Goal: Task Accomplishment & Management: Use online tool/utility

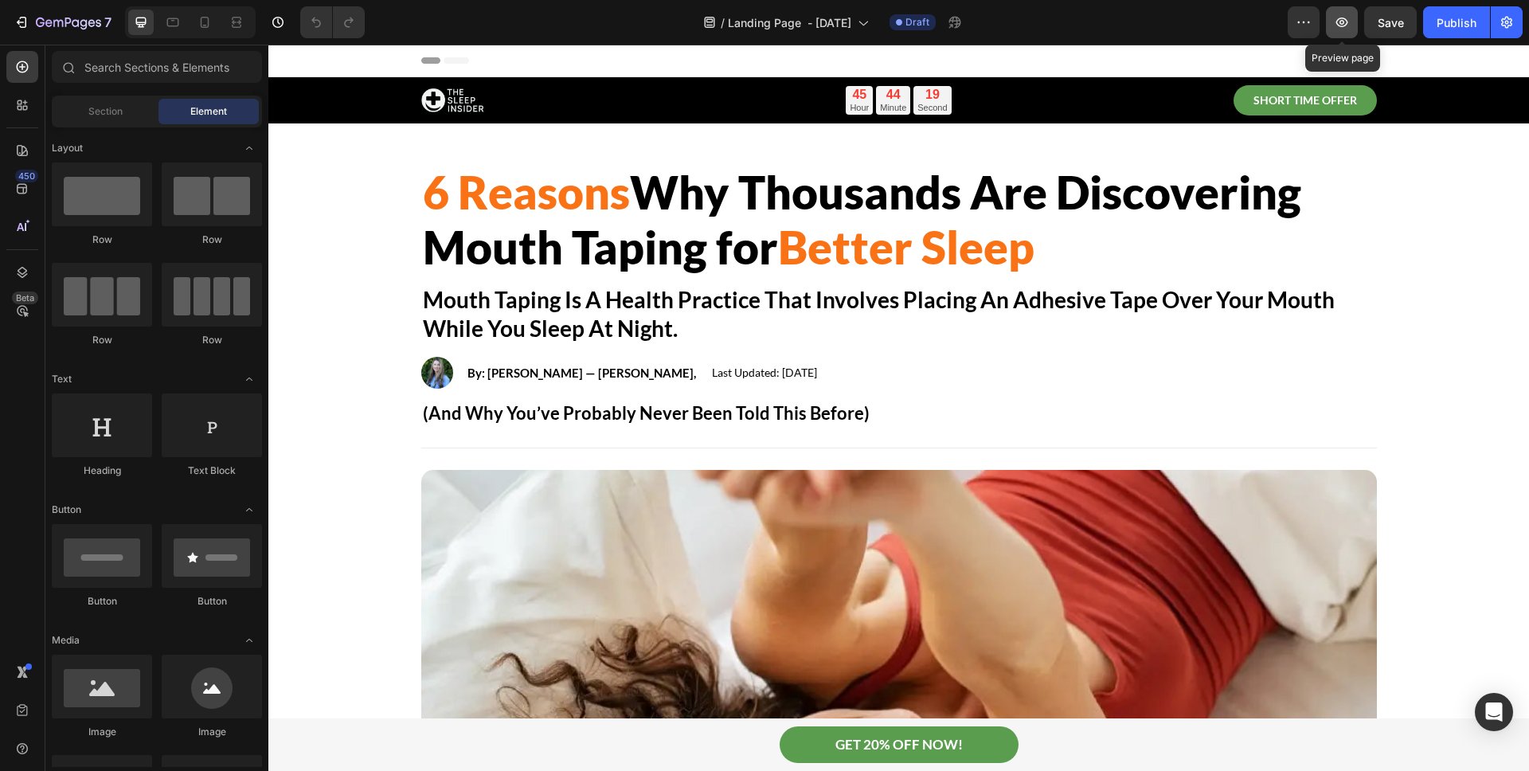
click at [1352, 30] on button "button" at bounding box center [1342, 22] width 32 height 32
click at [1501, 27] on icon "button" at bounding box center [1507, 22] width 16 height 16
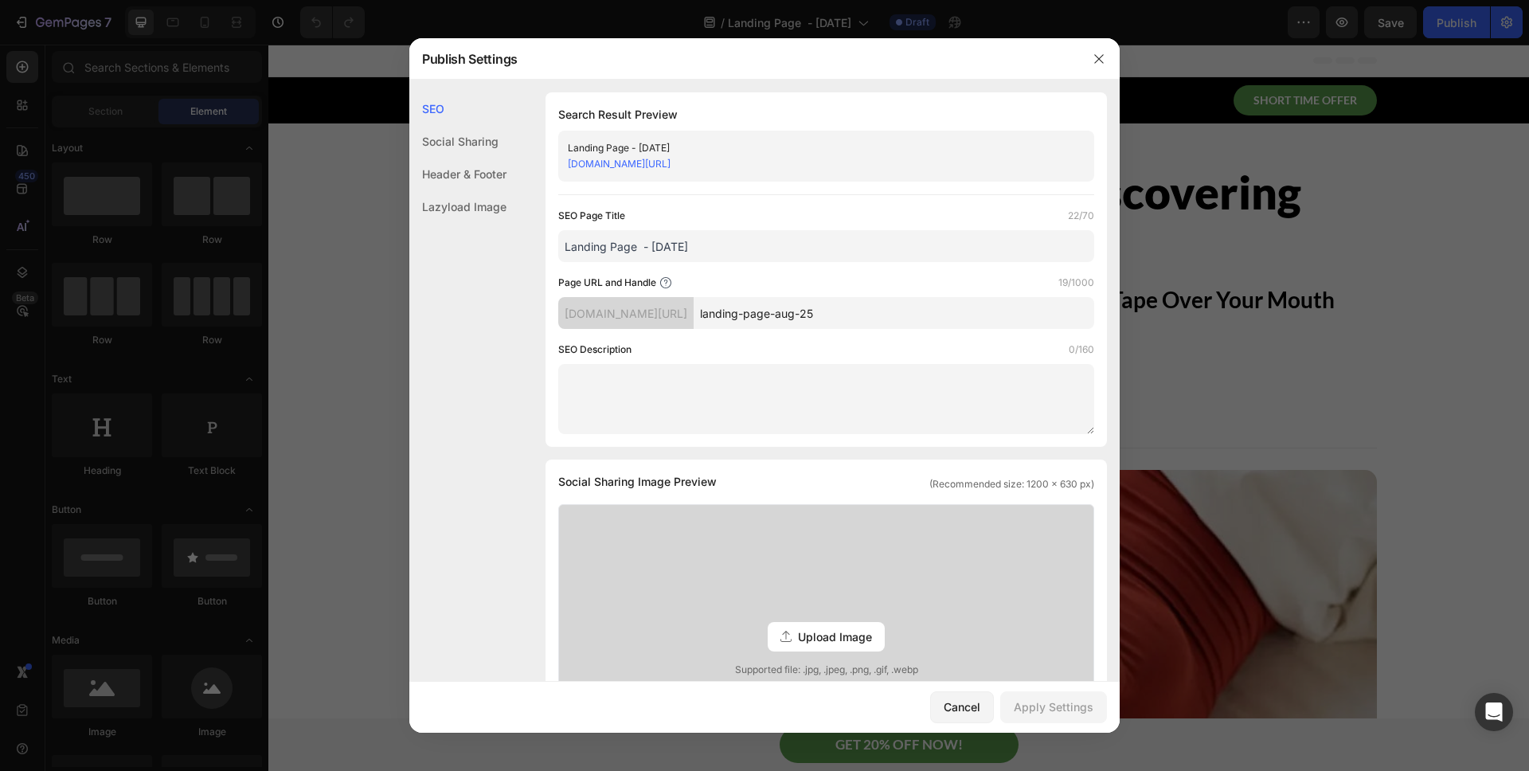
click at [485, 190] on div "Header & Footer" at bounding box center [457, 206] width 97 height 33
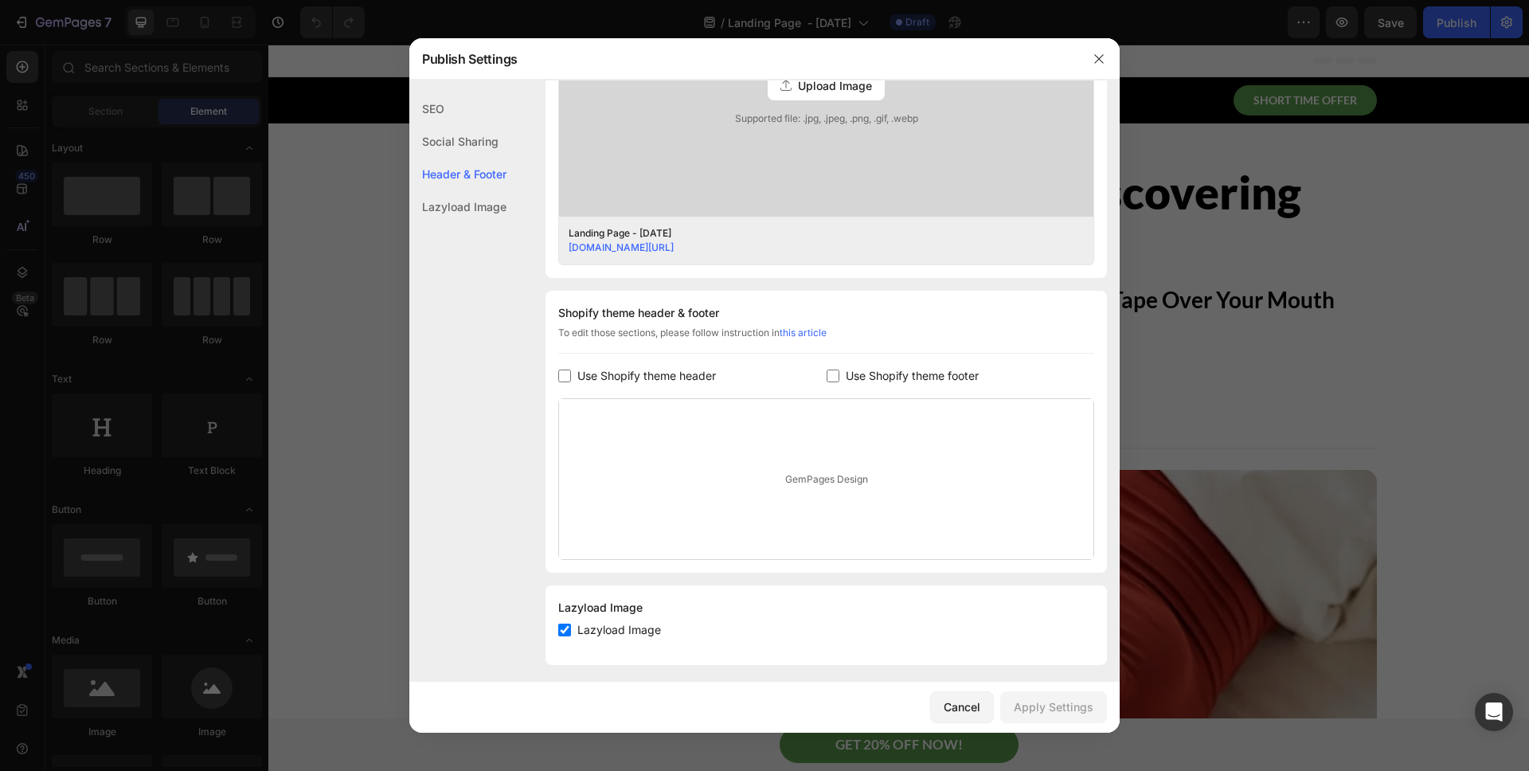
scroll to position [560, 0]
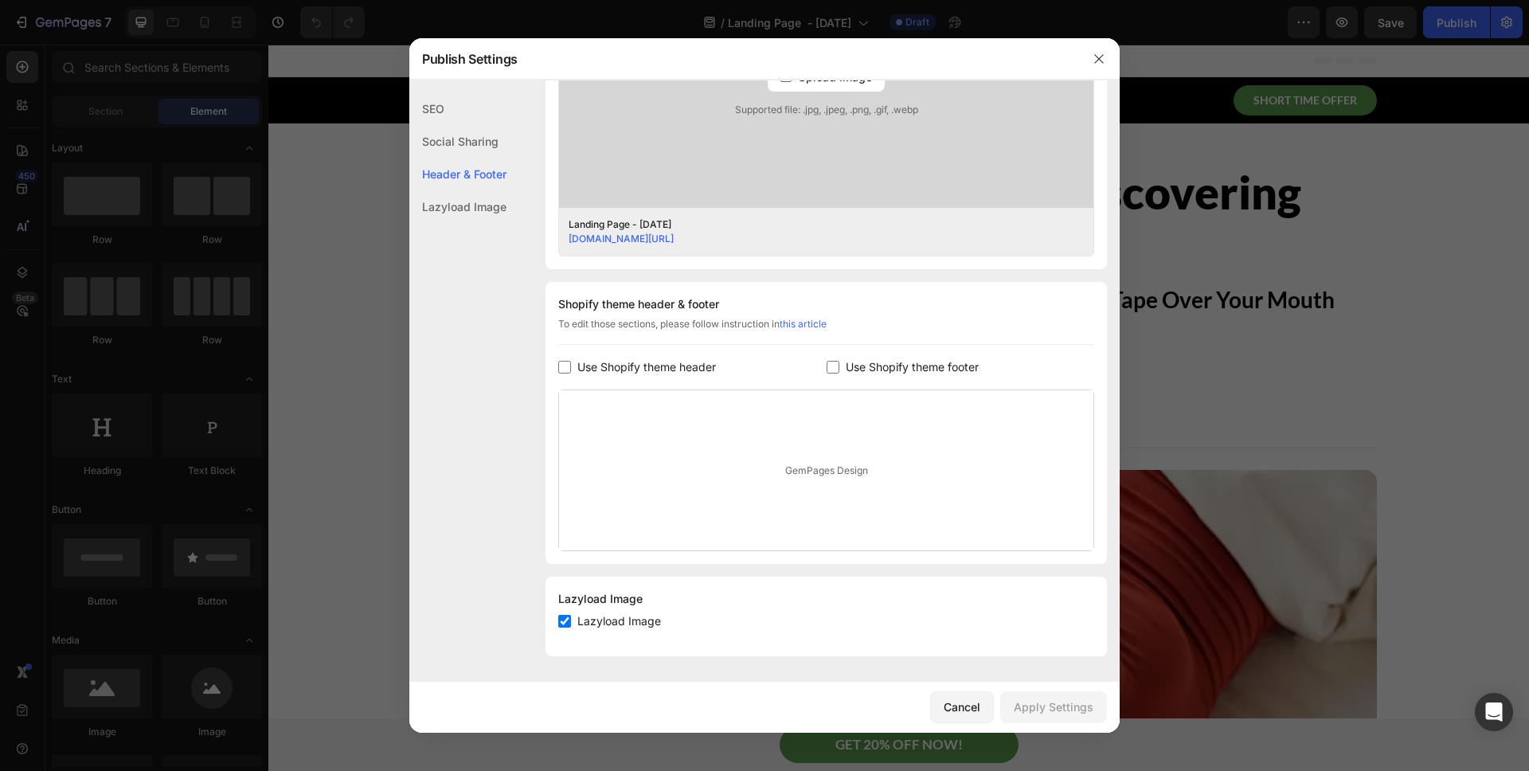
click at [718, 368] on div "Use Shopify theme header" at bounding box center [692, 367] width 268 height 19
checkbox input "true"
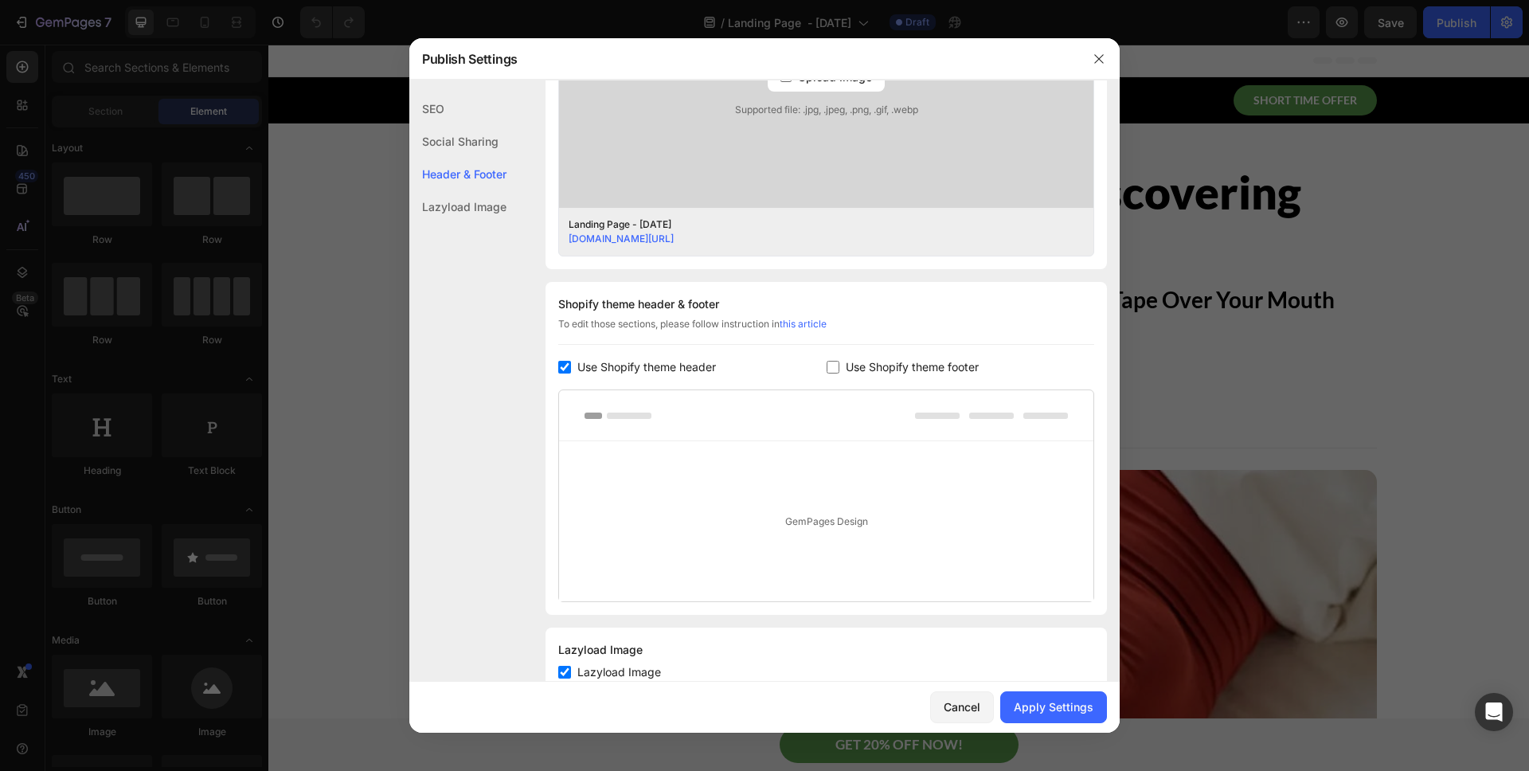
click at [900, 366] on span "Use Shopify theme footer" at bounding box center [912, 367] width 133 height 19
checkbox input "true"
click at [1034, 706] on div "Apply Settings" at bounding box center [1054, 707] width 80 height 17
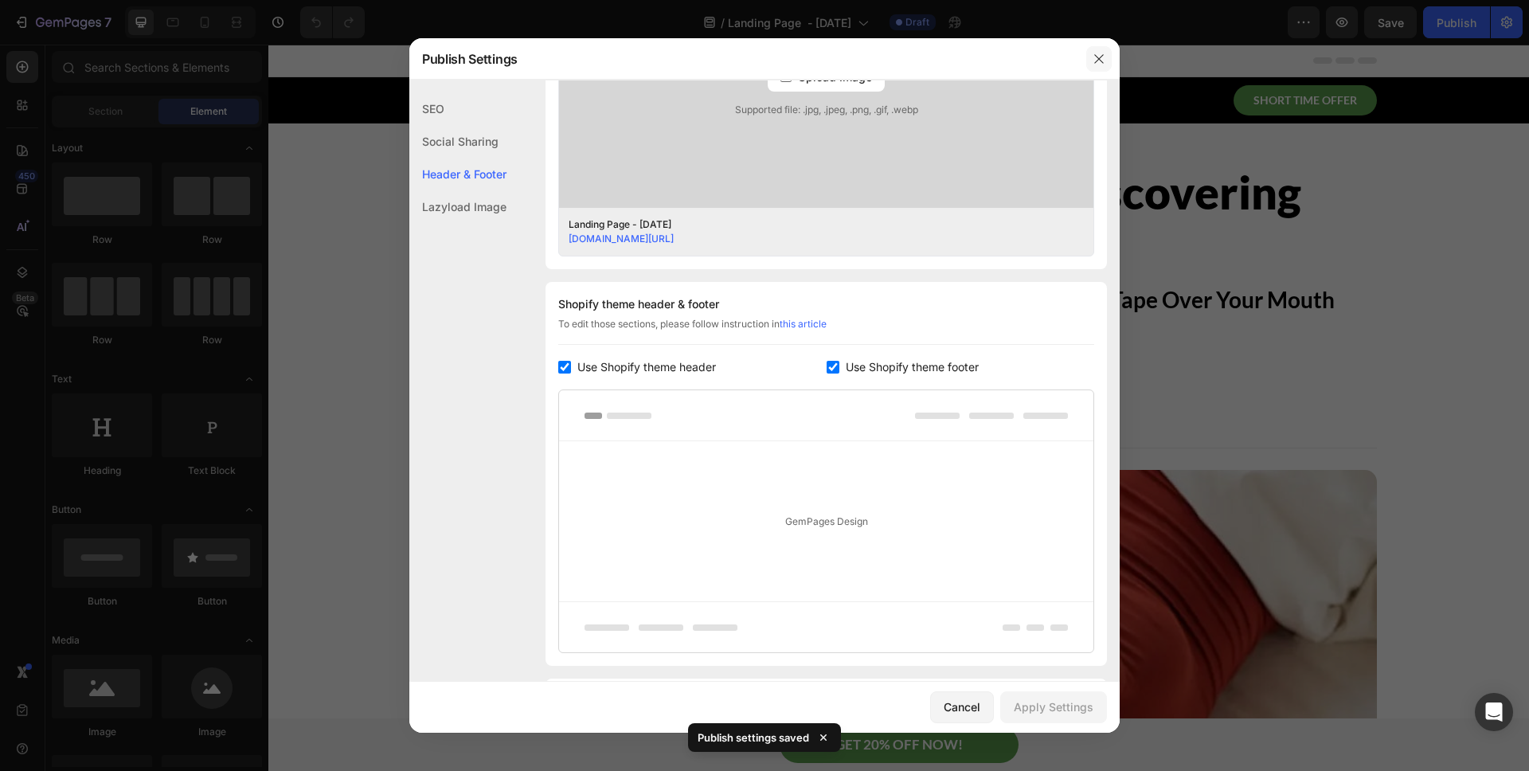
click at [1102, 58] on icon "button" at bounding box center [1099, 59] width 13 height 13
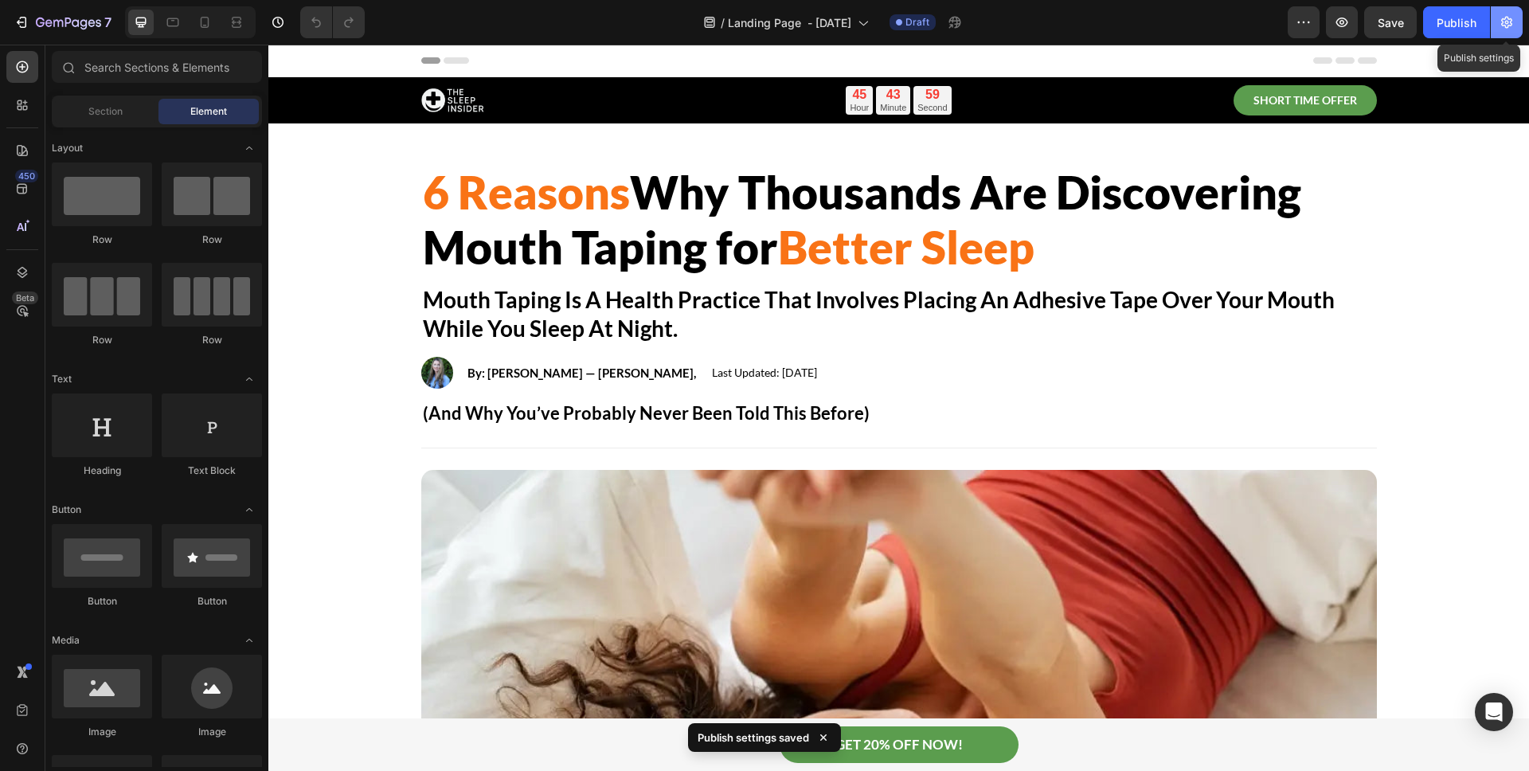
click at [1499, 25] on icon "button" at bounding box center [1507, 22] width 16 height 16
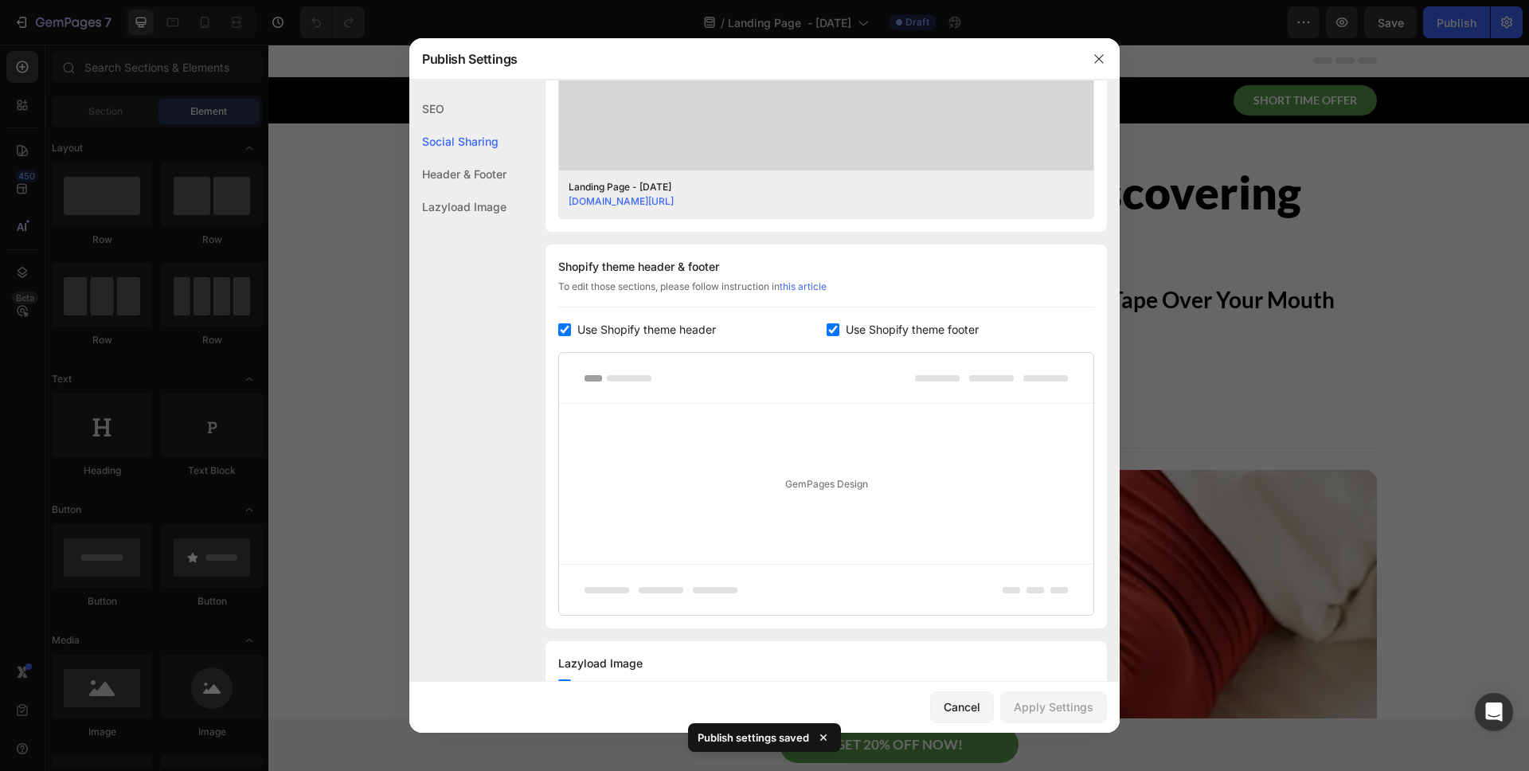
scroll to position [662, 0]
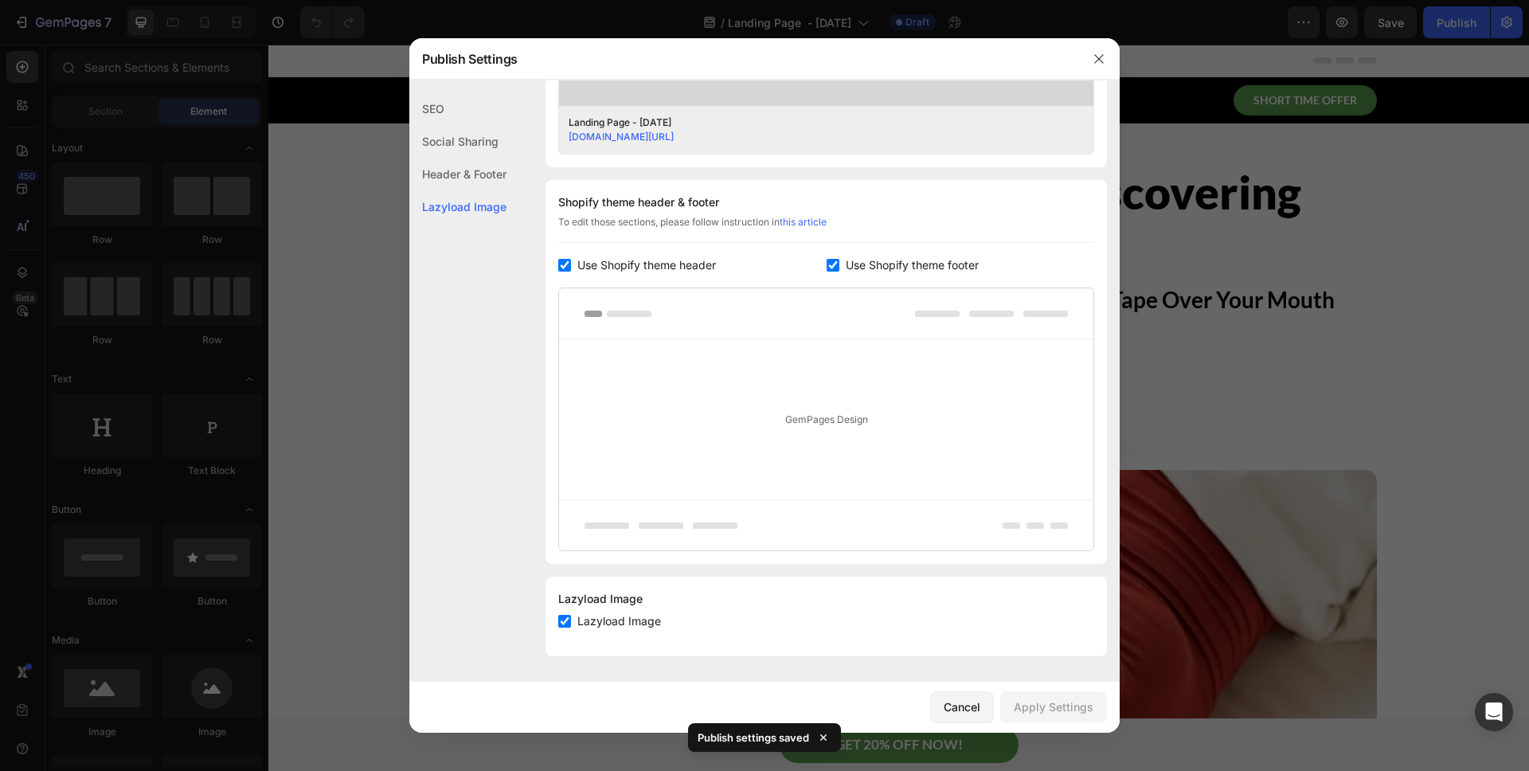
click at [445, 190] on div "Header & Footer" at bounding box center [457, 206] width 97 height 33
click at [676, 274] on span "Use Shopify theme header" at bounding box center [646, 265] width 139 height 19
checkbox input "false"
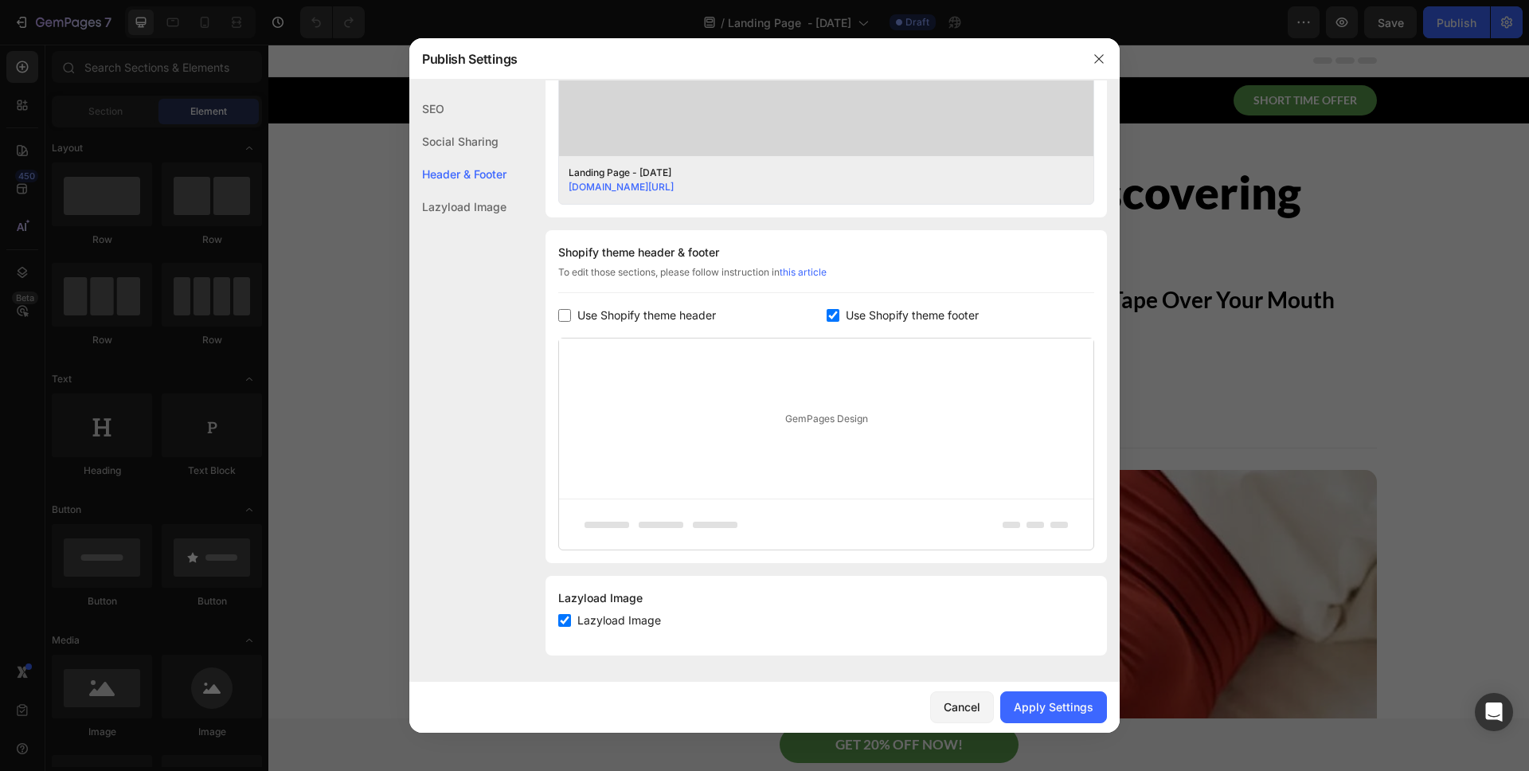
scroll to position [612, 0]
click at [872, 303] on div "Shopify theme header & footer To edit those sections, please follow instruction…" at bounding box center [827, 396] width 562 height 333
click at [871, 317] on span "Use Shopify theme footer" at bounding box center [912, 315] width 133 height 19
checkbox input "false"
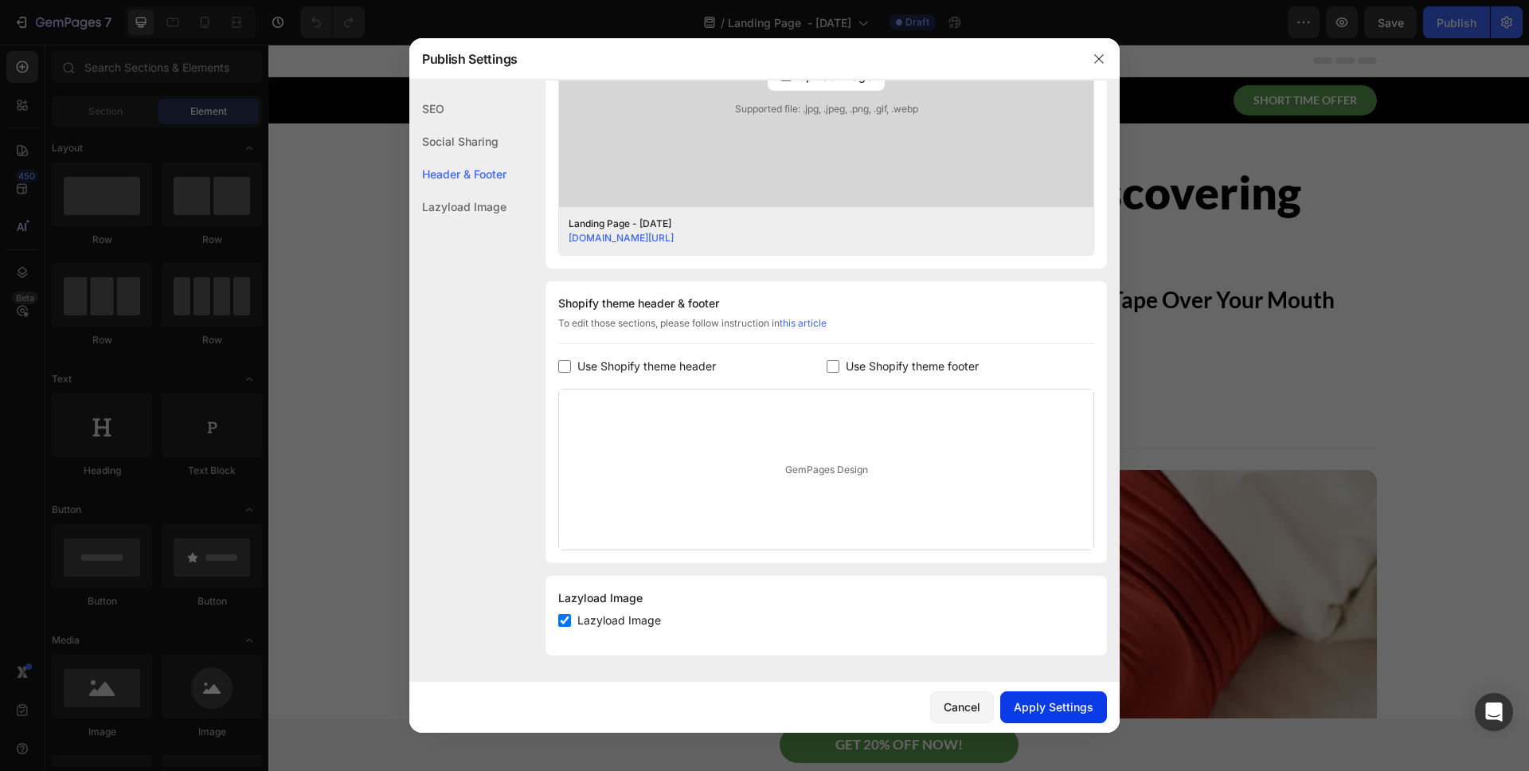
click at [1069, 710] on div "Apply Settings" at bounding box center [1054, 707] width 80 height 17
drag, startPoint x: 1100, startPoint y: 68, endPoint x: 831, endPoint y: 24, distance: 272.9
click at [1100, 68] on button "button" at bounding box center [1098, 58] width 25 height 25
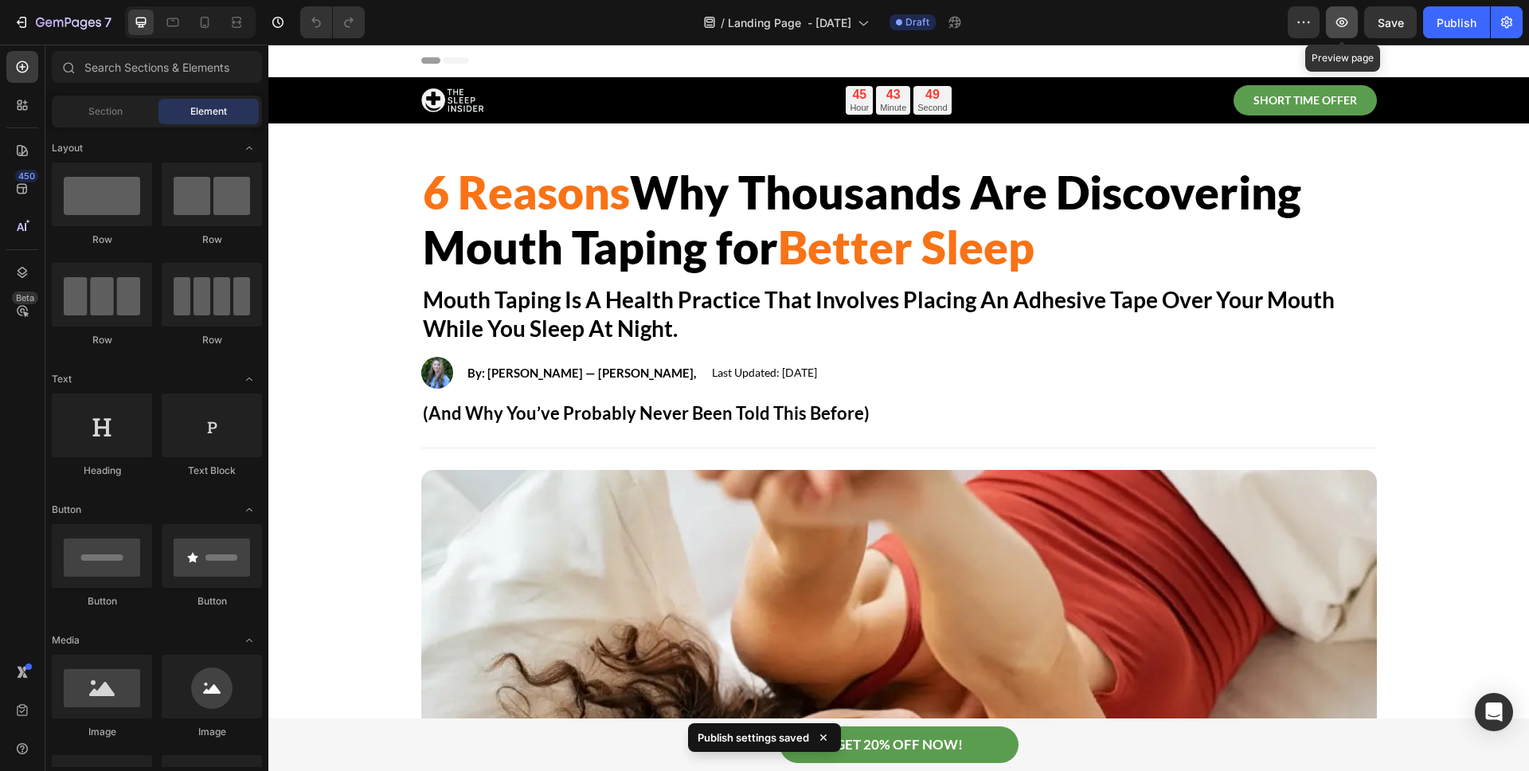
click at [1333, 15] on button "button" at bounding box center [1342, 22] width 32 height 32
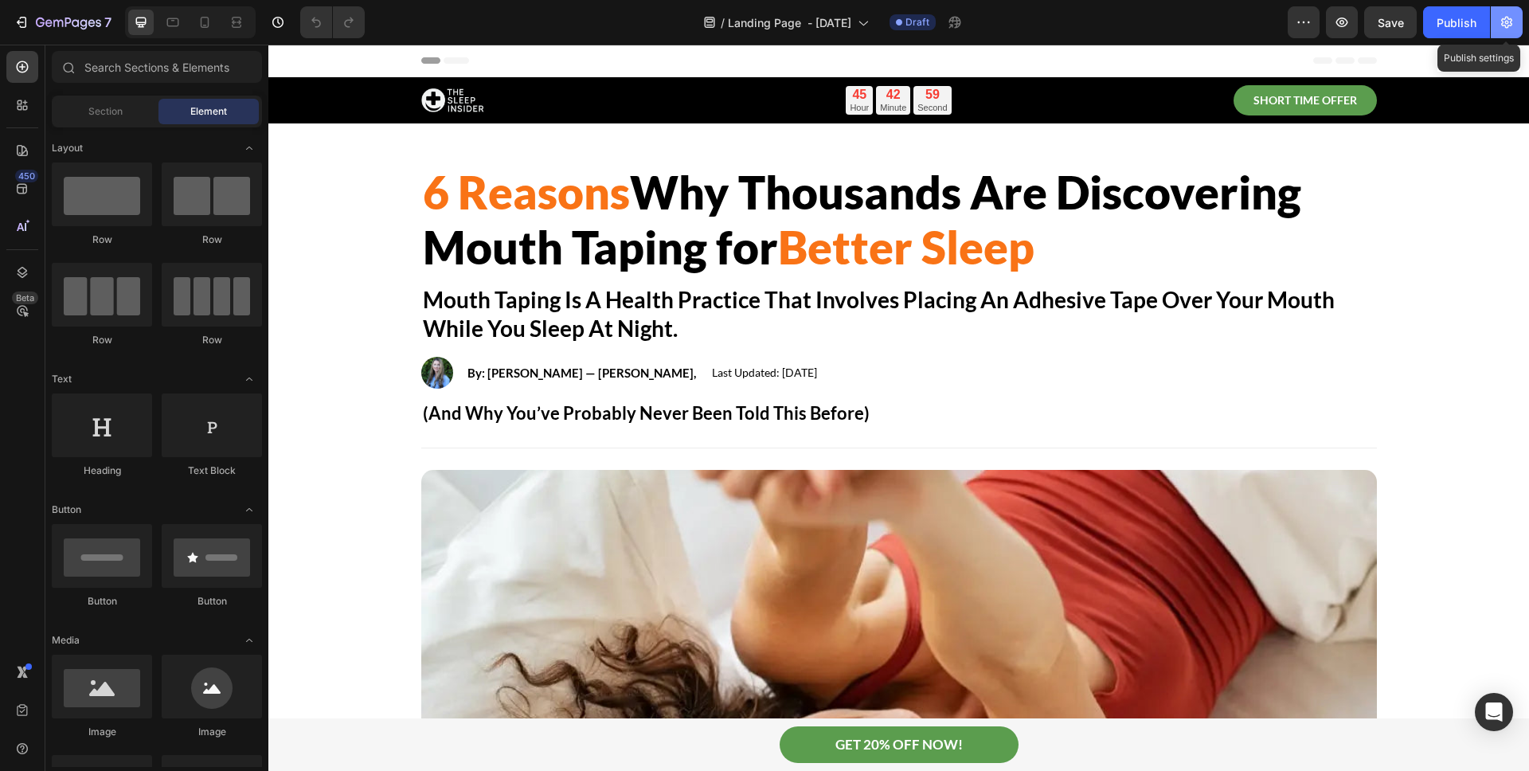
click at [1503, 29] on icon "button" at bounding box center [1507, 22] width 16 height 16
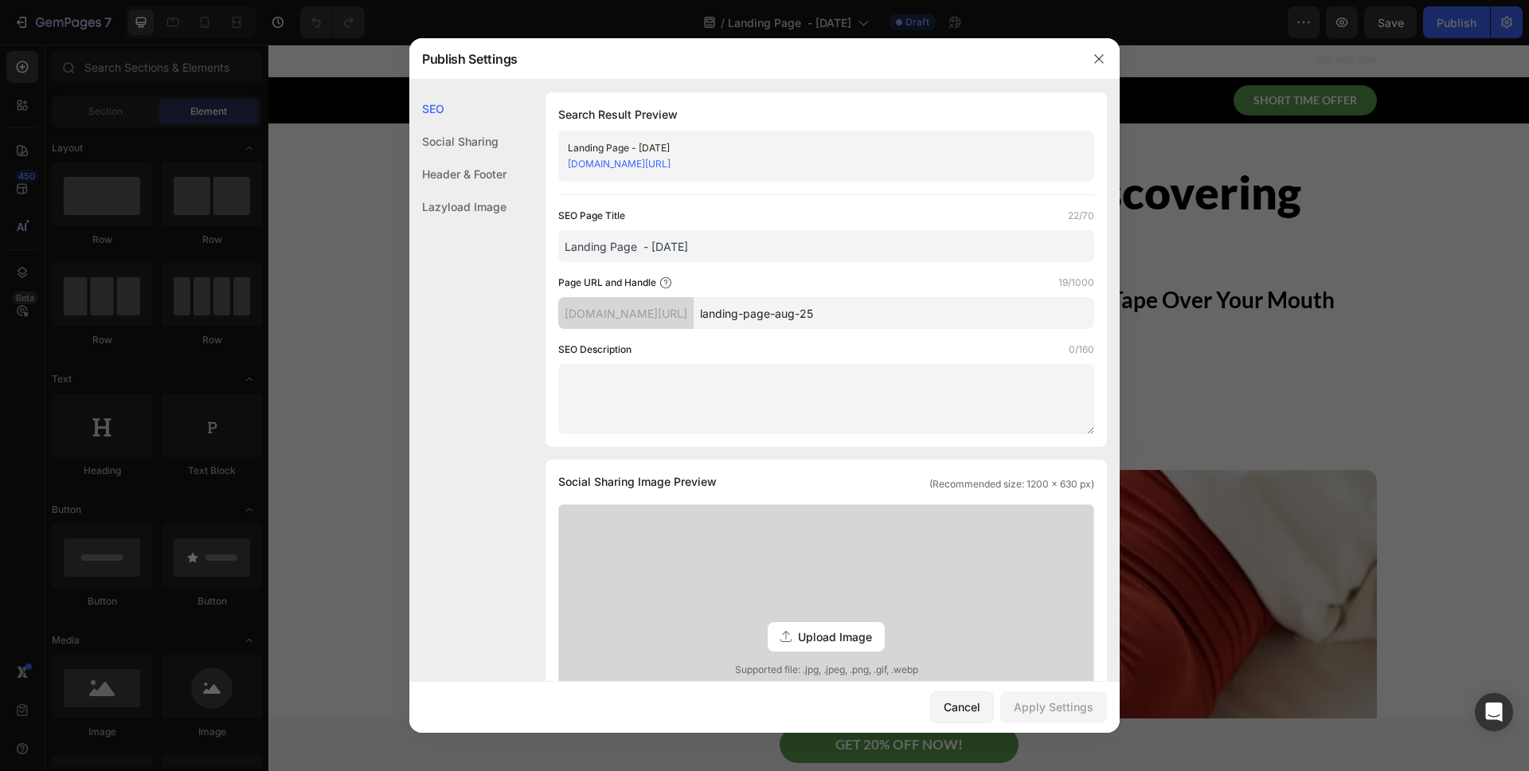
click at [854, 314] on input "landing-page-aug-25" at bounding box center [894, 313] width 401 height 32
drag, startPoint x: 894, startPoint y: 315, endPoint x: 800, endPoint y: 307, distance: 93.5
click at [800, 307] on input "landing-page-aug-25" at bounding box center [894, 313] width 401 height 32
drag, startPoint x: 706, startPoint y: 257, endPoint x: 555, endPoint y: 241, distance: 151.4
click at [554, 241] on div "Search Result Preview Landing Page - [DATE] [DOMAIN_NAME][URL] SEO Page Title 2…" at bounding box center [827, 269] width 562 height 354
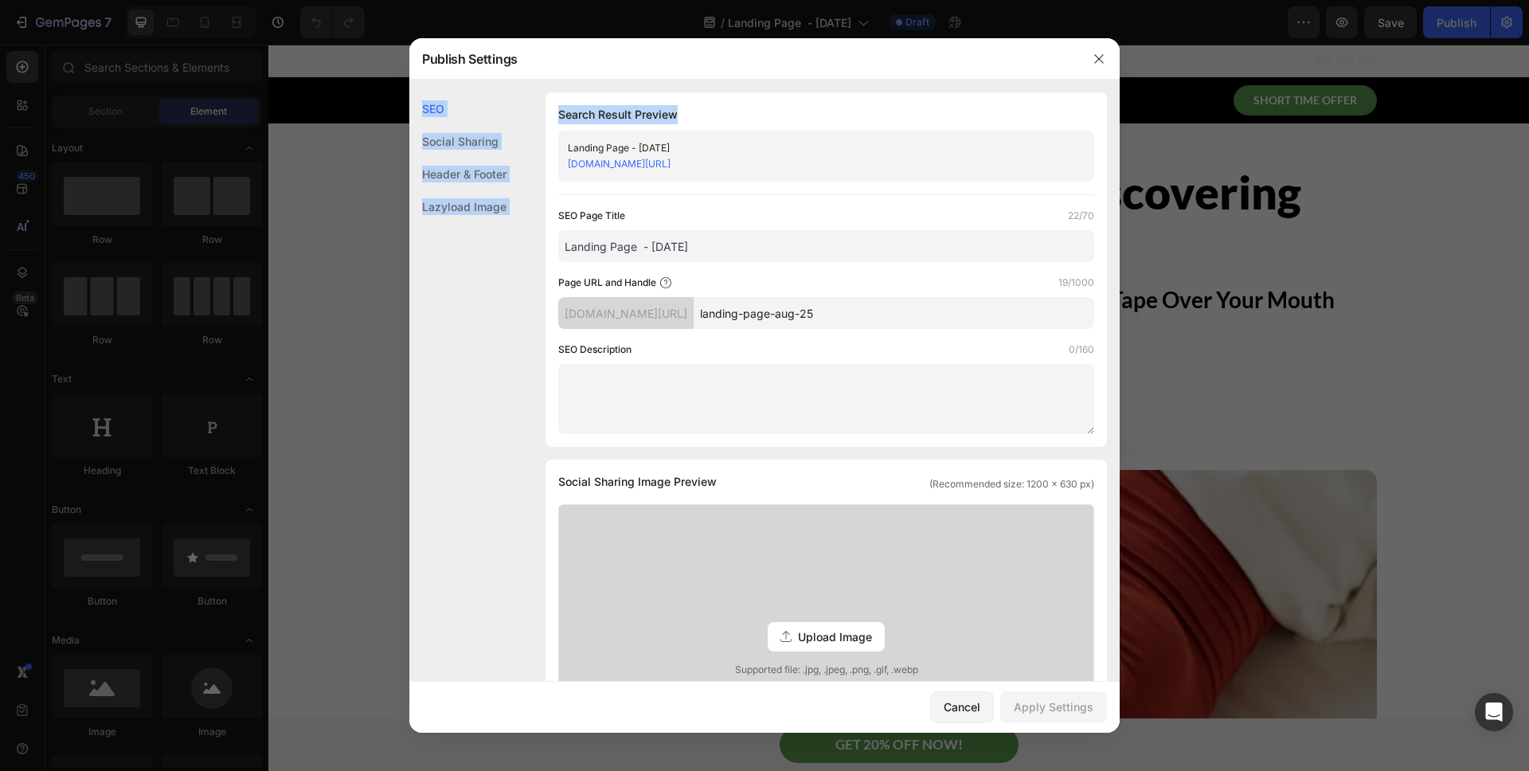
drag, startPoint x: 974, startPoint y: 63, endPoint x: 843, endPoint y: 115, distance: 141.2
click at [843, 115] on div "Publish Settings SEO Social Sharing Header & Footer Lazyload Image SEO Search R…" at bounding box center [764, 385] width 710 height 694
click at [1113, 72] on div at bounding box center [1098, 58] width 41 height 41
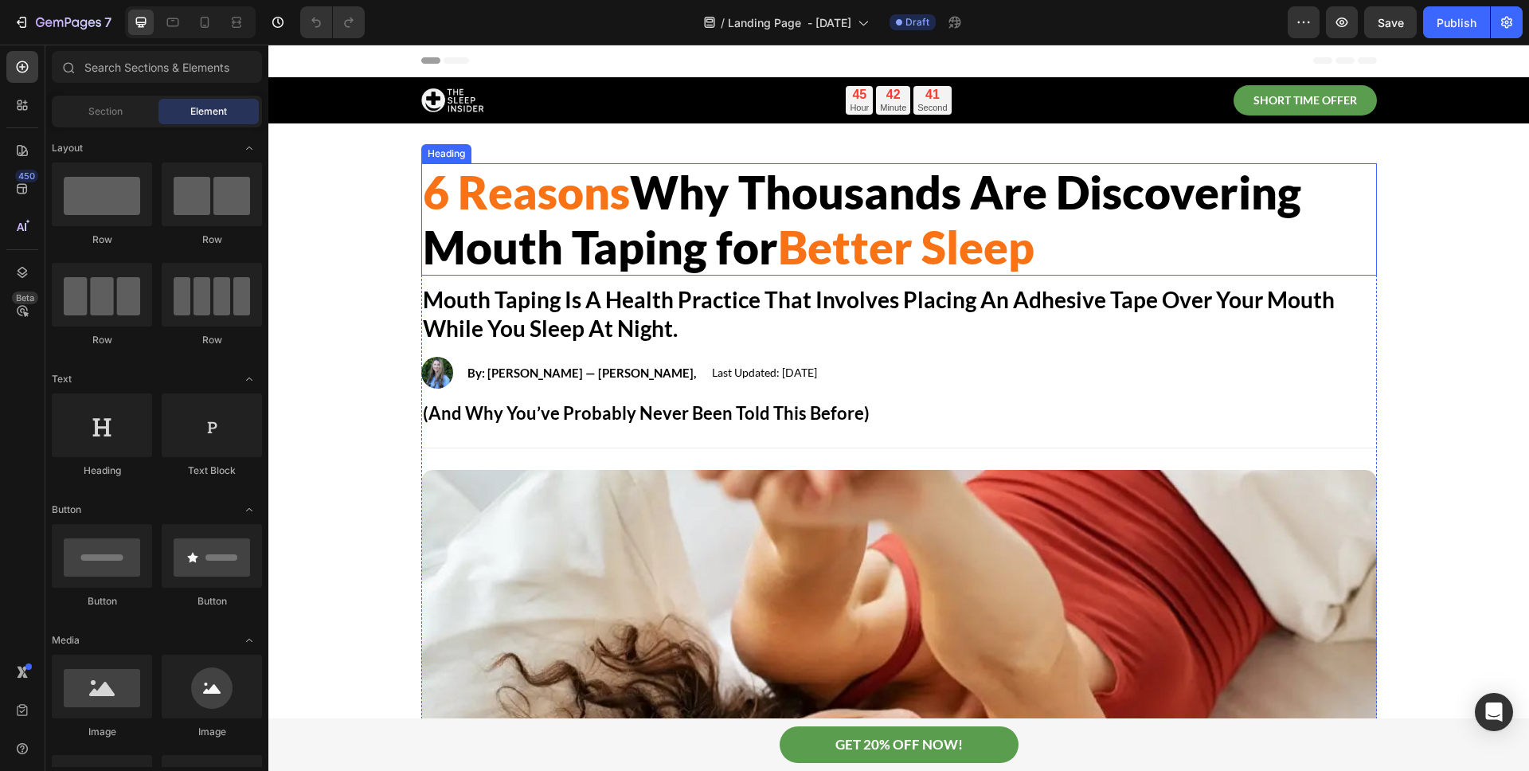
click at [652, 190] on h2 "6 Reasons Why Thousands Are Discovering Mouth Taping for Better Sleep" at bounding box center [899, 219] width 956 height 112
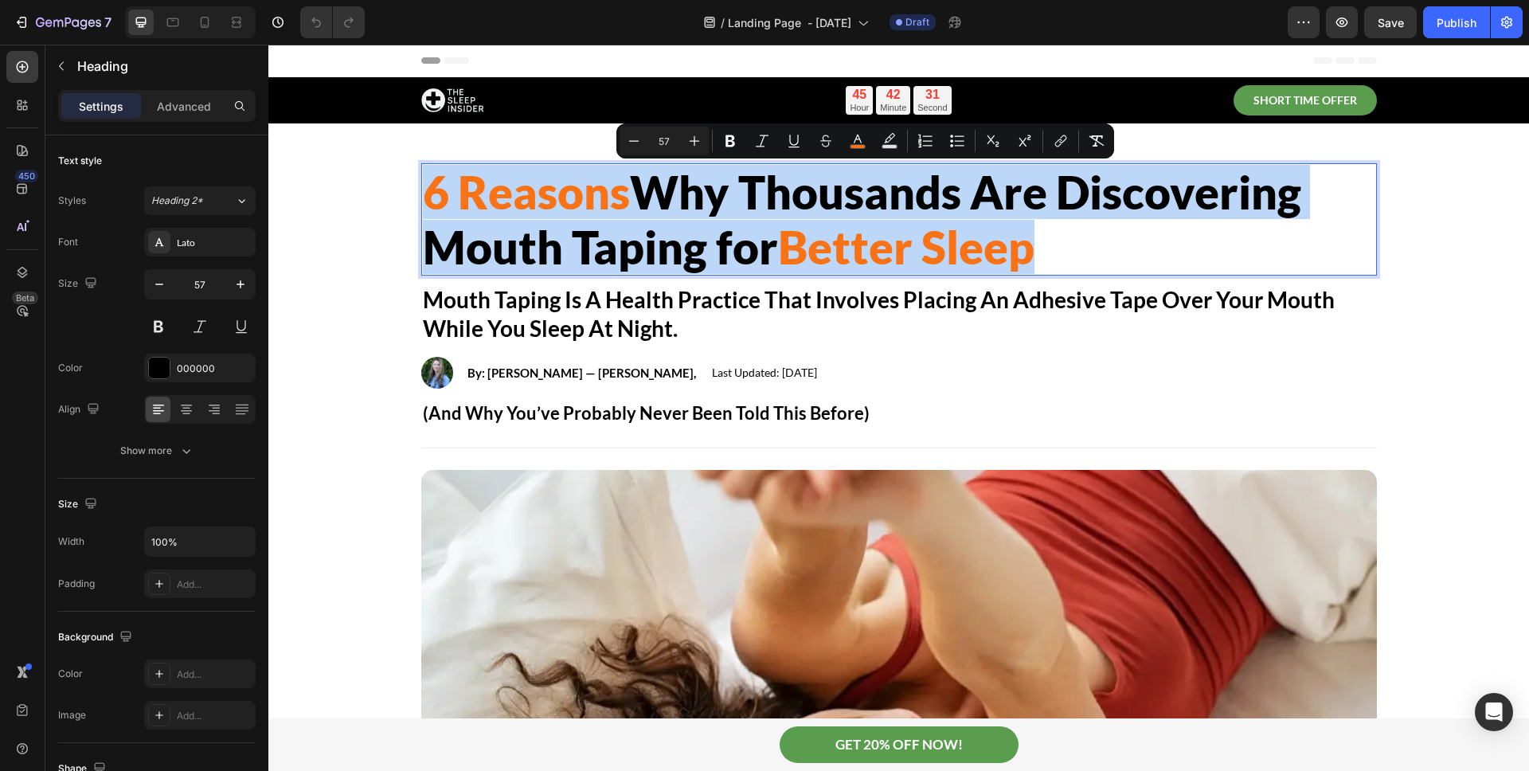
drag, startPoint x: 428, startPoint y: 191, endPoint x: 1039, endPoint y: 263, distance: 615.9
click at [1039, 263] on p "6 Reasons Why Thousands Are Discovering Mouth Taping for Better Sleep" at bounding box center [899, 219] width 953 height 109
copy p "6 Reasons Why Thousands Are Discovering Mouth Taping for Better Sleep"
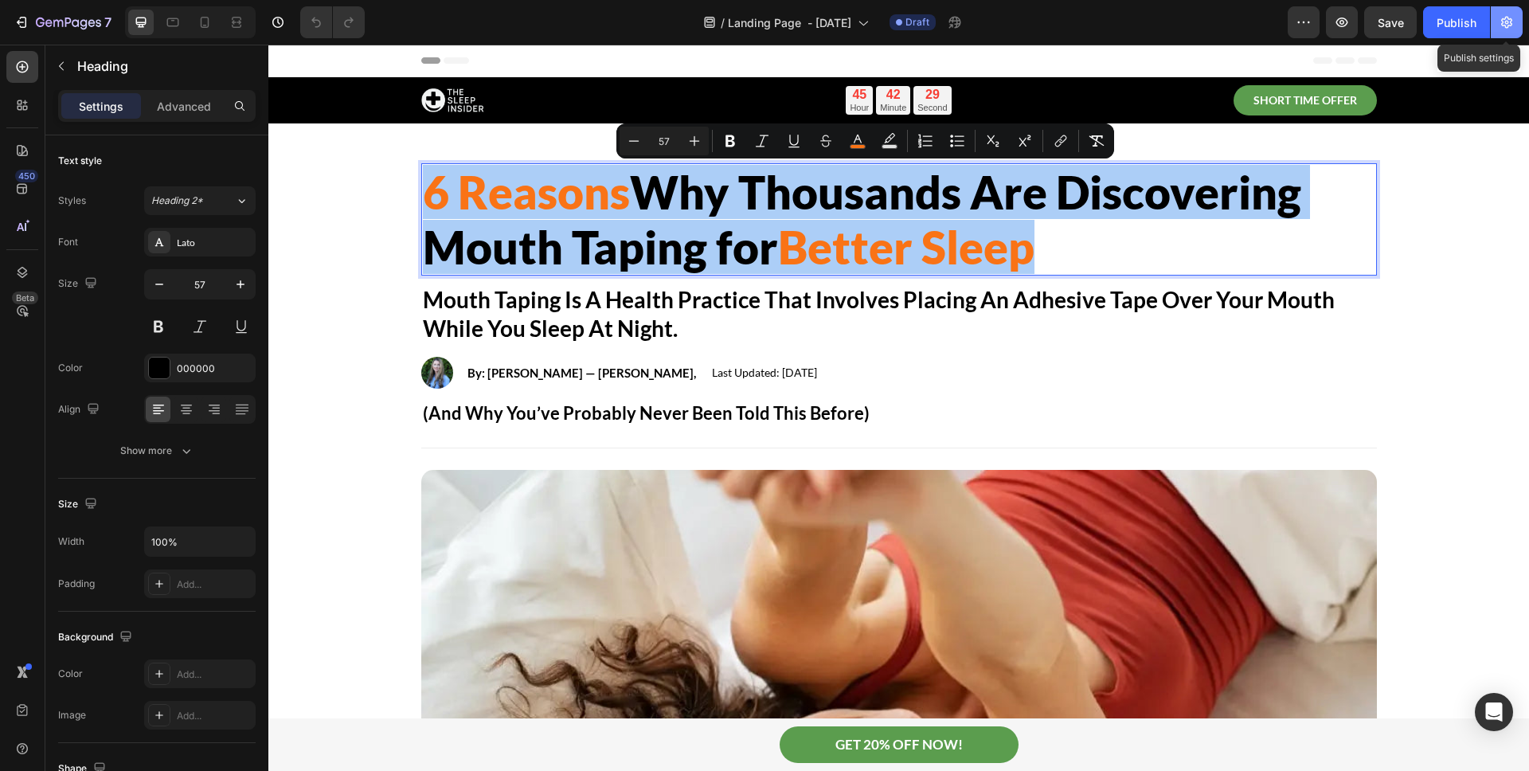
click at [1496, 29] on button "button" at bounding box center [1507, 22] width 32 height 32
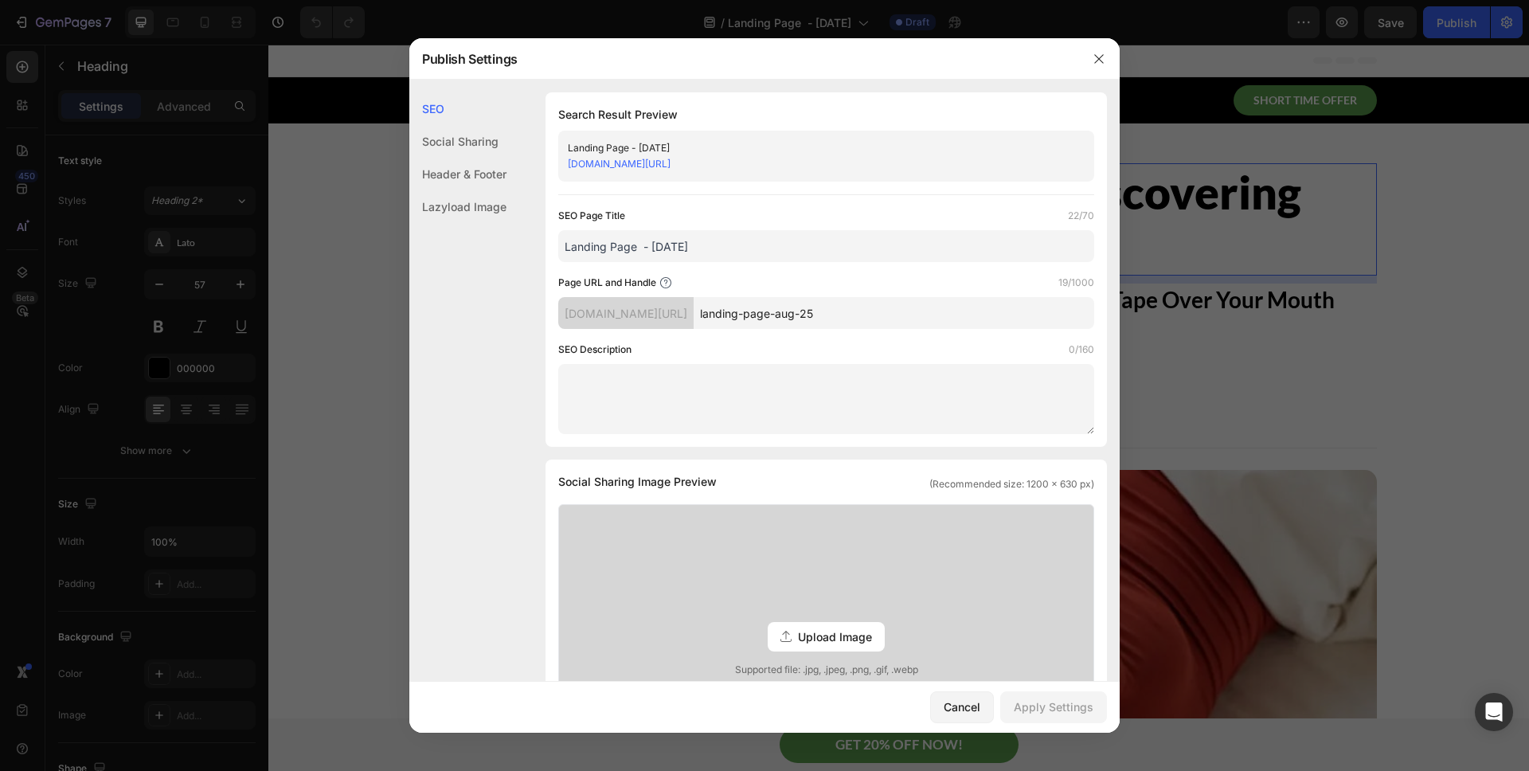
click at [712, 253] on input "Landing Page - [DATE]" at bounding box center [826, 246] width 536 height 32
drag, startPoint x: 712, startPoint y: 253, endPoint x: 544, endPoint y: 244, distance: 168.3
click at [544, 244] on div "SEO Search Result Preview Landing Page - [DATE] [DOMAIN_NAME][URL] SEO Page Tit…" at bounding box center [764, 660] width 710 height 1137
paste input "6 Reasons Why Thousands Are Discovering Mouth Taping for Better Sleep"
type input "6 Reasons Why Thousands Are Discovering Mouth Taping for Better Sleep"
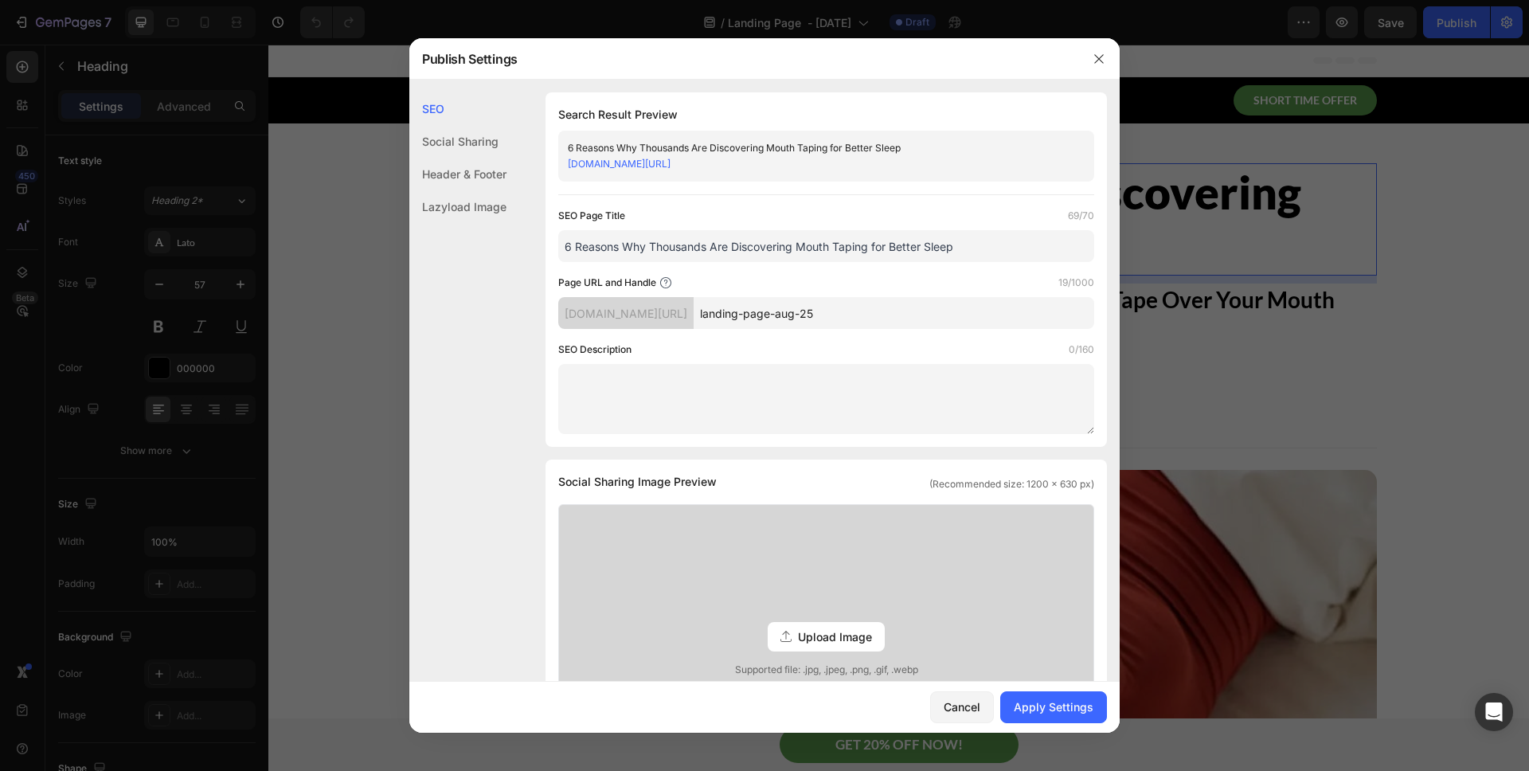
click at [882, 321] on input "landing-page-aug-25" at bounding box center [894, 313] width 401 height 32
drag, startPoint x: 886, startPoint y: 317, endPoint x: 697, endPoint y: 308, distance: 189.8
click at [697, 308] on div "[DOMAIN_NAME][URL] landing-page-aug-25" at bounding box center [826, 313] width 536 height 32
click at [842, 316] on input "landing-page-aug-25" at bounding box center [894, 313] width 401 height 32
click at [1044, 706] on div "Apply Settings" at bounding box center [1054, 707] width 80 height 17
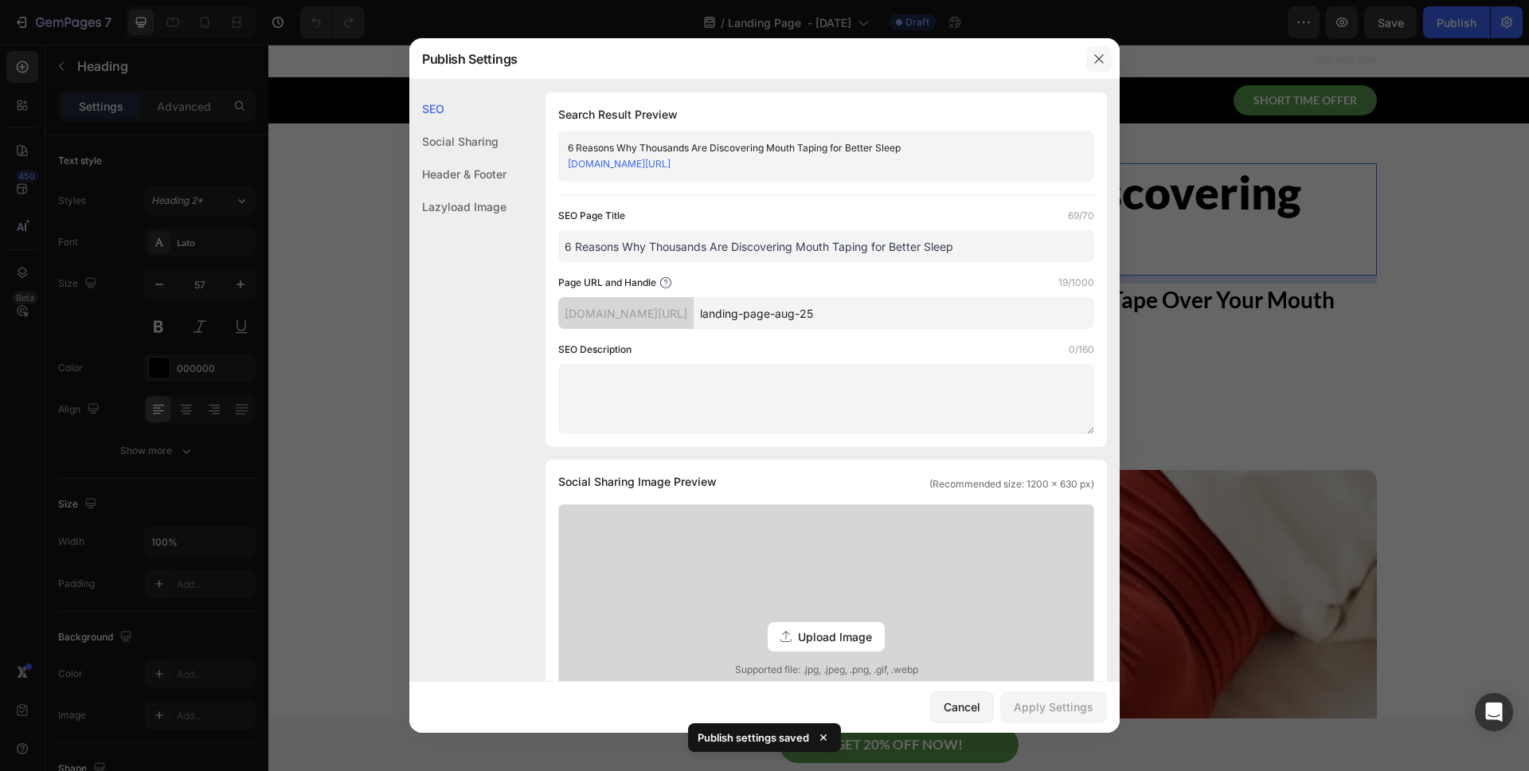
click at [1102, 51] on button "button" at bounding box center [1098, 58] width 25 height 25
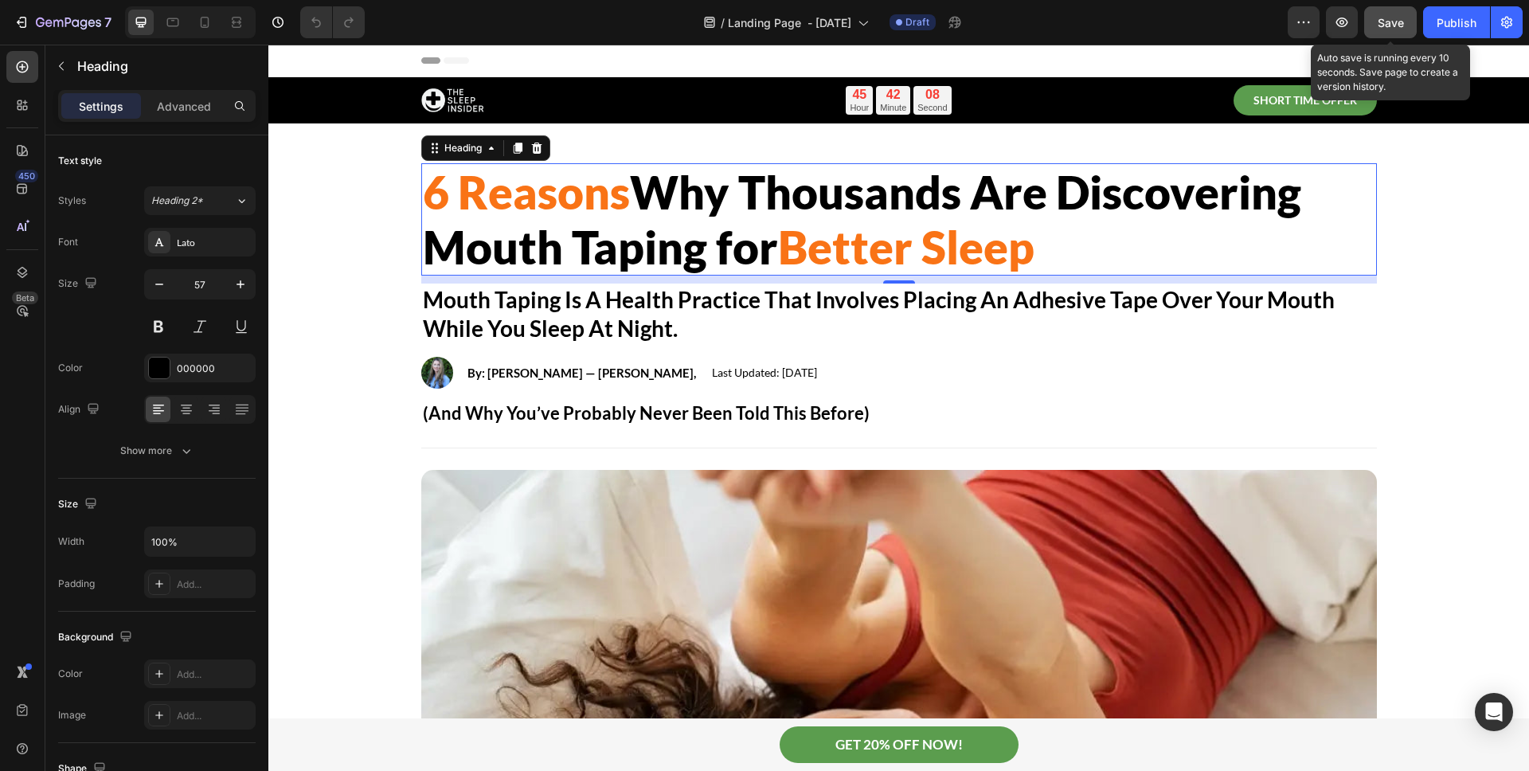
click at [1407, 30] on button "Save" at bounding box center [1390, 22] width 53 height 32
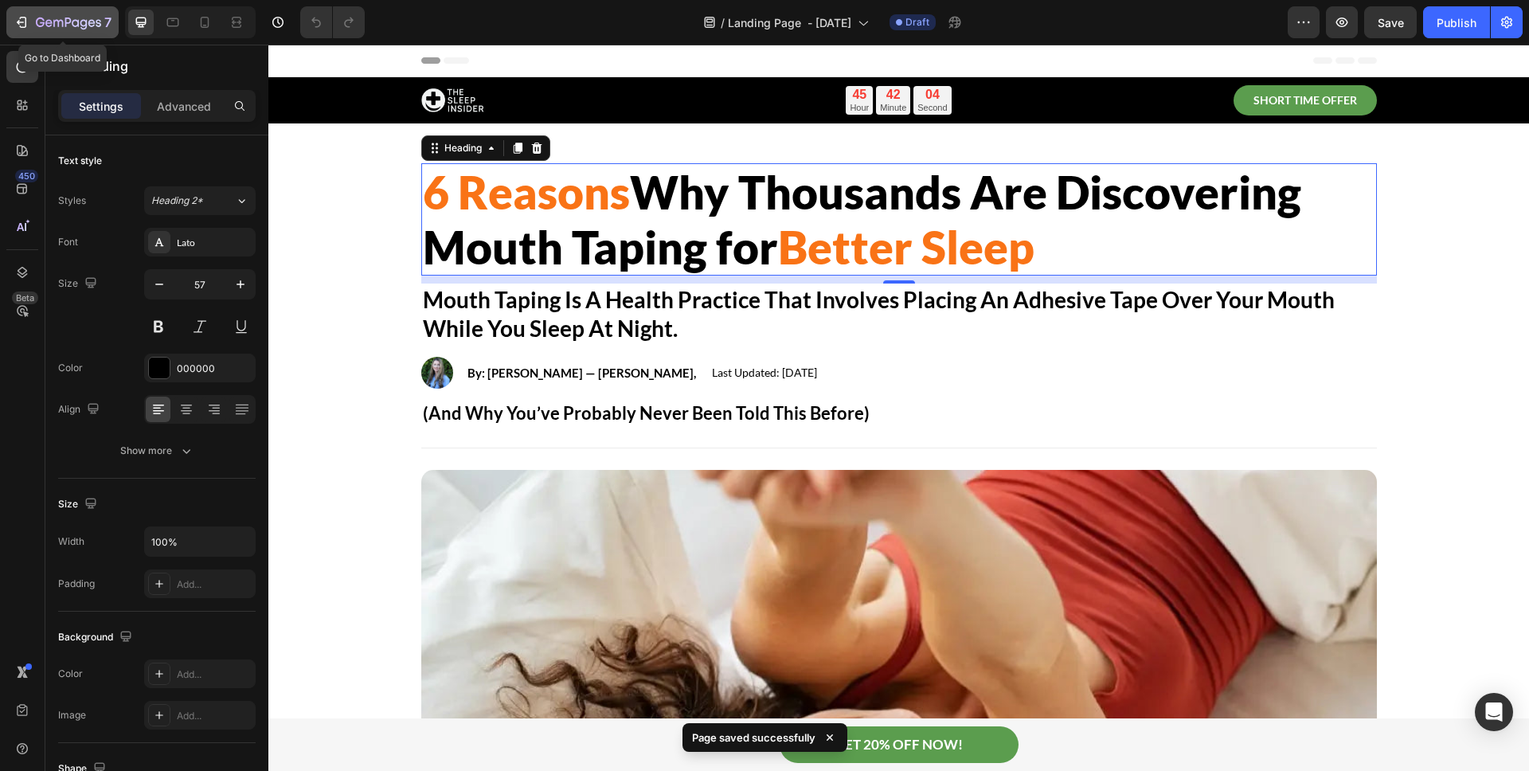
click at [46, 20] on icon "button" at bounding box center [68, 24] width 65 height 14
